Goal: Navigation & Orientation: Find specific page/section

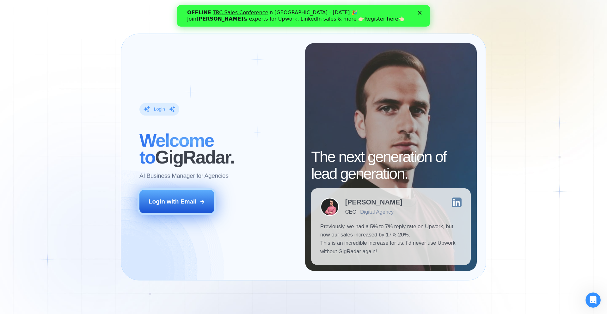
click at [183, 206] on div "Login with Email" at bounding box center [173, 201] width 48 height 8
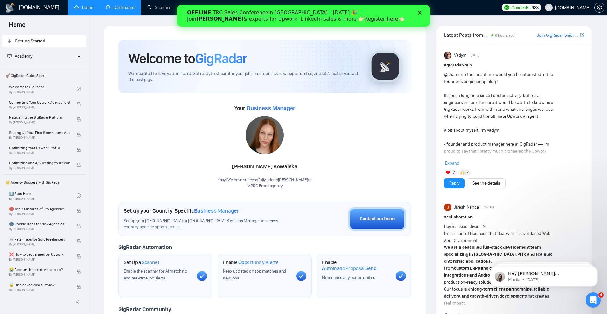
click at [116, 9] on link "Dashboard" at bounding box center [120, 7] width 29 height 5
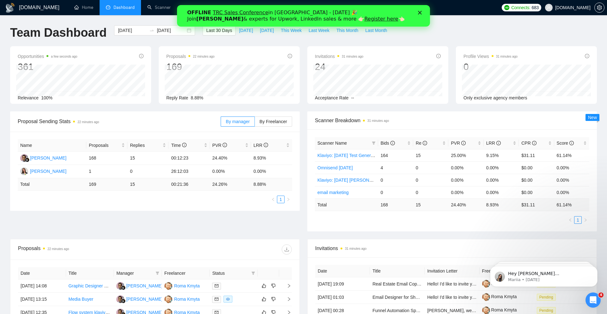
click at [421, 13] on icon "Close" at bounding box center [420, 13] width 4 height 4
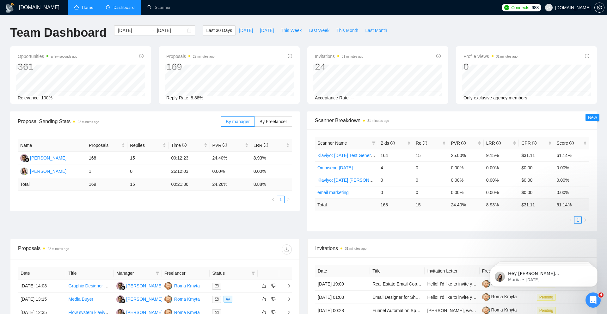
click at [79, 8] on link "Home" at bounding box center [83, 7] width 19 height 5
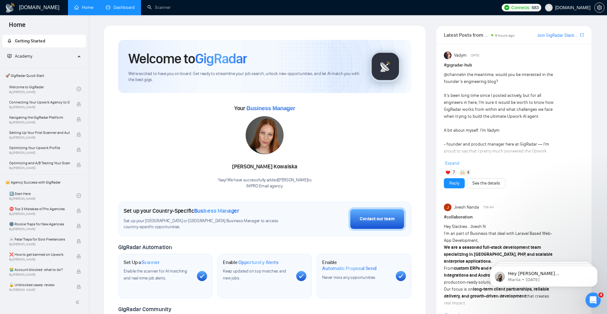
click at [21, 25] on span "Home" at bounding box center [17, 26] width 27 height 13
click at [605, 8] on div "Connects: 683 [DOMAIN_NAME]" at bounding box center [553, 7] width 108 height 15
click at [598, 10] on button "button" at bounding box center [600, 8] width 10 height 10
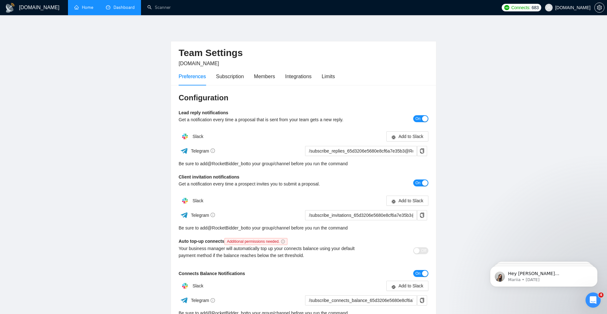
click at [27, 11] on h1 "[DOMAIN_NAME]" at bounding box center [39, 7] width 40 height 15
